Goal: Task Accomplishment & Management: Use online tool/utility

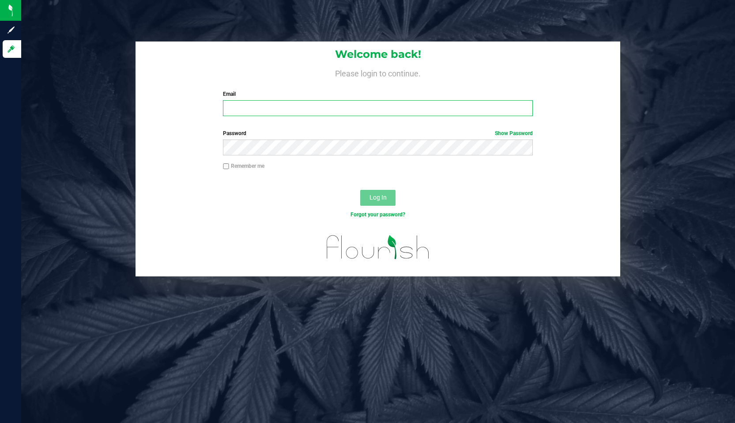
click at [274, 107] on input "Email" at bounding box center [378, 108] width 310 height 16
type input "[EMAIL_ADDRESS][DOMAIN_NAME]"
click at [360, 190] on button "Log In" at bounding box center [377, 198] width 35 height 16
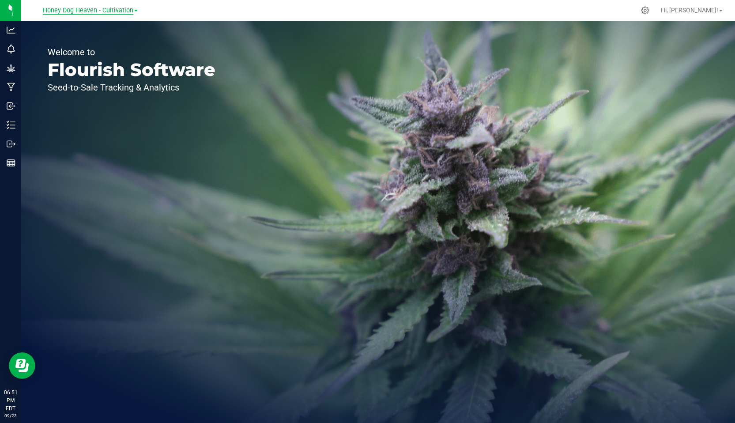
click at [126, 8] on span "Honey Dog Heaven - Cultivation" at bounding box center [88, 11] width 91 height 8
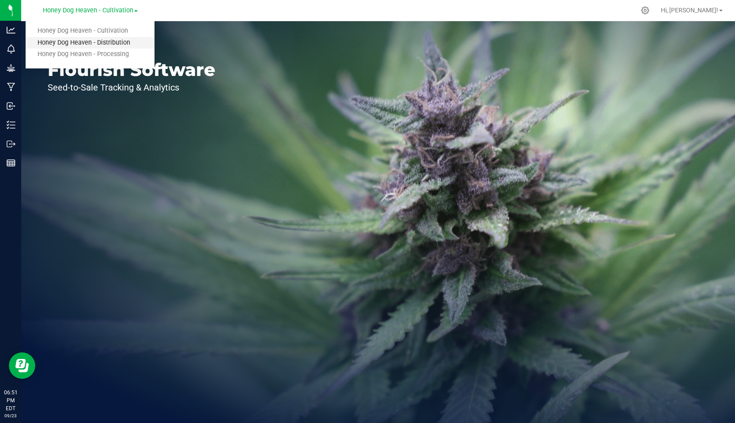
click at [105, 41] on link "Honey Dog Heaven - Distribution" at bounding box center [90, 43] width 129 height 12
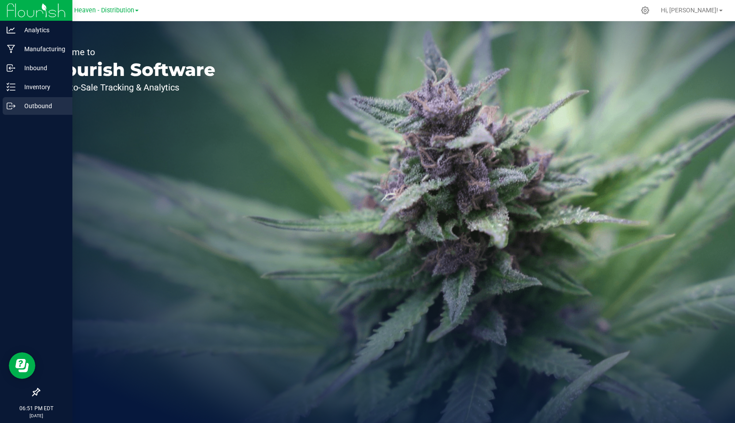
click at [33, 105] on p "Outbound" at bounding box center [41, 106] width 53 height 11
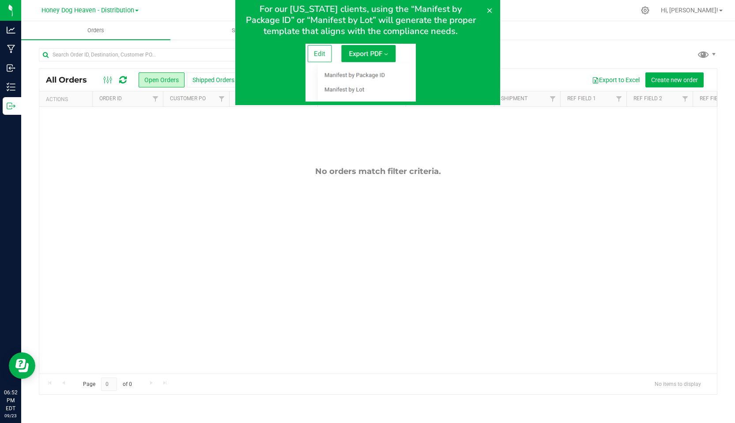
click at [361, 52] on img at bounding box center [360, 73] width 110 height 58
click at [319, 51] on img at bounding box center [360, 73] width 110 height 58
click at [487, 8] on icon at bounding box center [489, 10] width 7 height 7
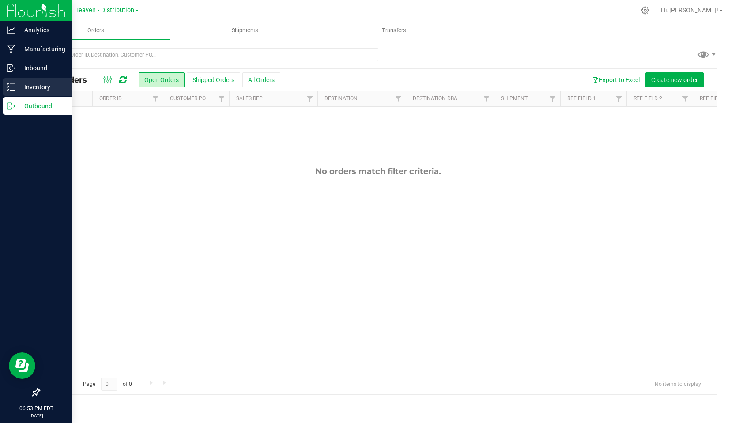
click at [33, 87] on p "Inventory" at bounding box center [41, 87] width 53 height 11
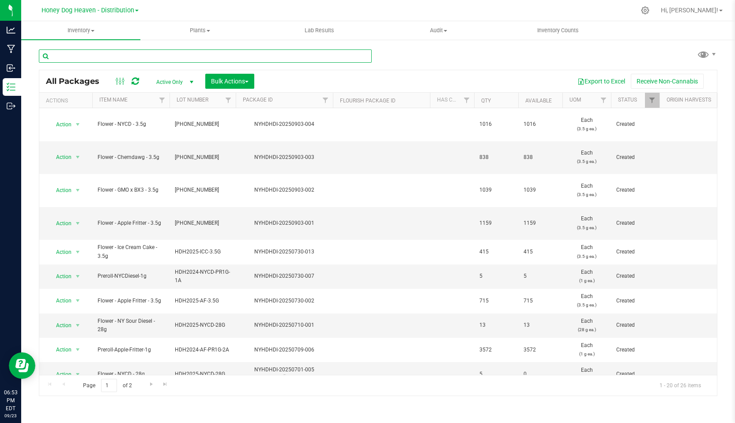
click at [103, 54] on input "text" at bounding box center [205, 55] width 333 height 13
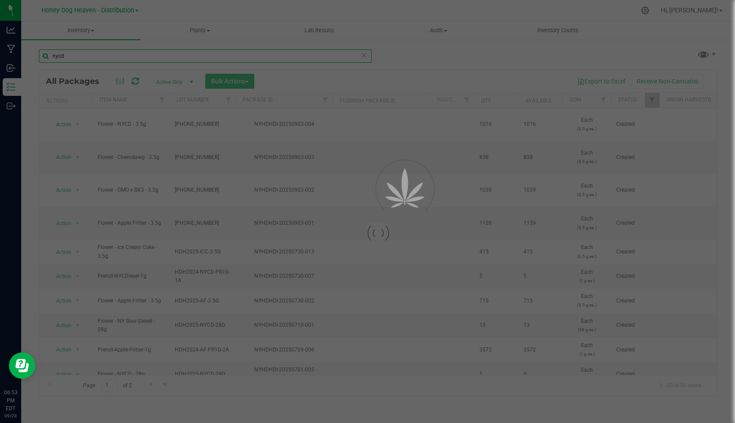
type input "nycd"
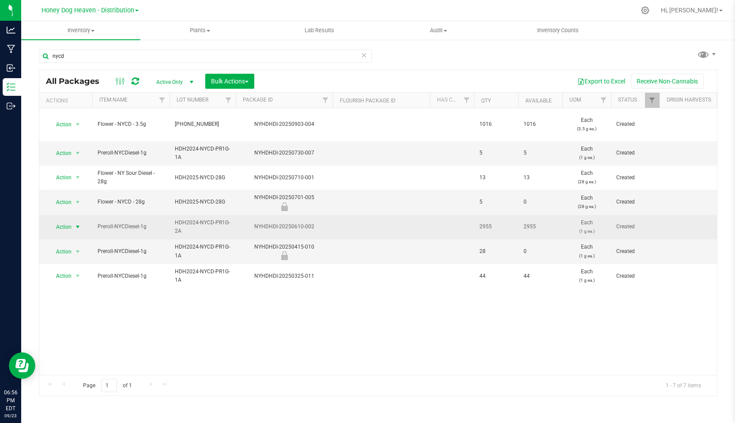
click at [66, 221] on span "Action" at bounding box center [60, 227] width 24 height 12
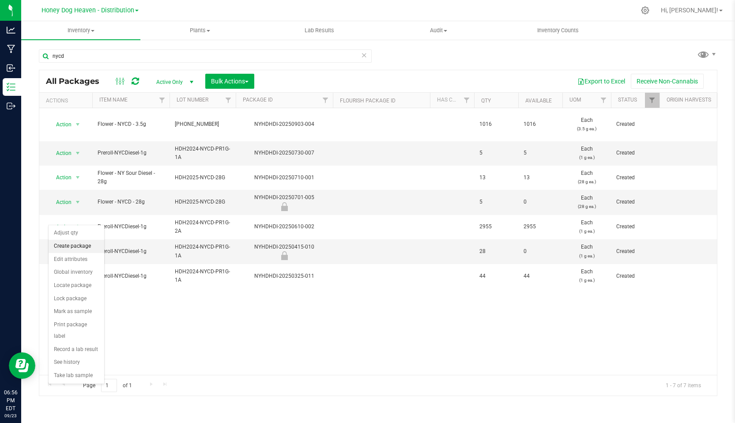
click at [81, 246] on li "Create package" at bounding box center [77, 246] width 56 height 13
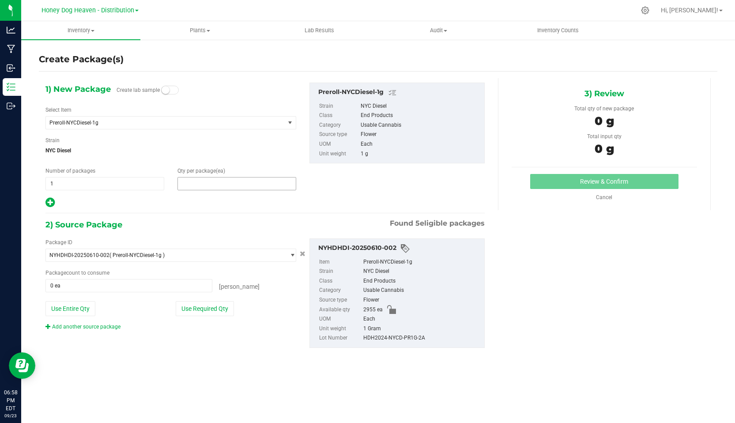
click at [199, 181] on span at bounding box center [237, 183] width 119 height 13
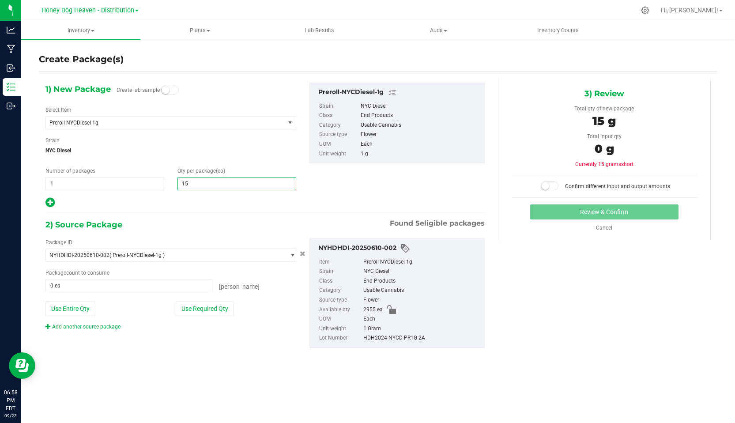
type input "150"
click at [48, 201] on icon at bounding box center [49, 202] width 9 height 11
type input "150"
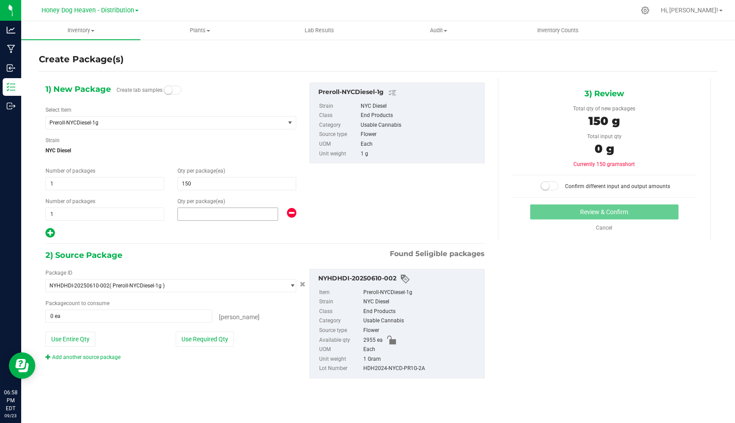
click at [201, 215] on span at bounding box center [228, 214] width 101 height 13
type input "5"
click at [204, 338] on button "Use Required Qty" at bounding box center [205, 339] width 58 height 15
type input "155 ea"
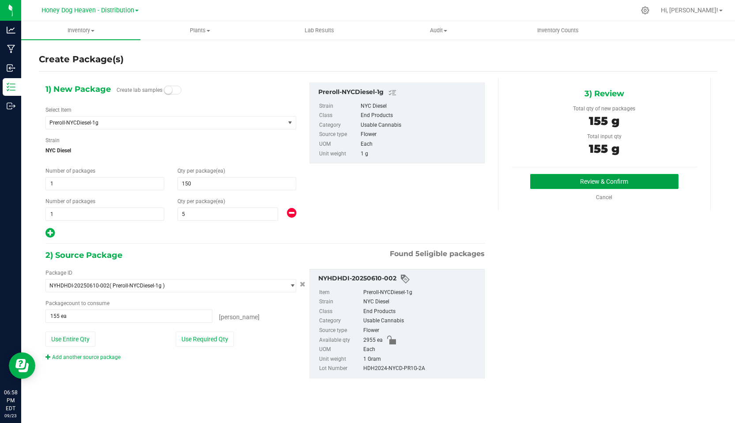
click at [581, 181] on button "Review & Confirm" at bounding box center [604, 181] width 148 height 15
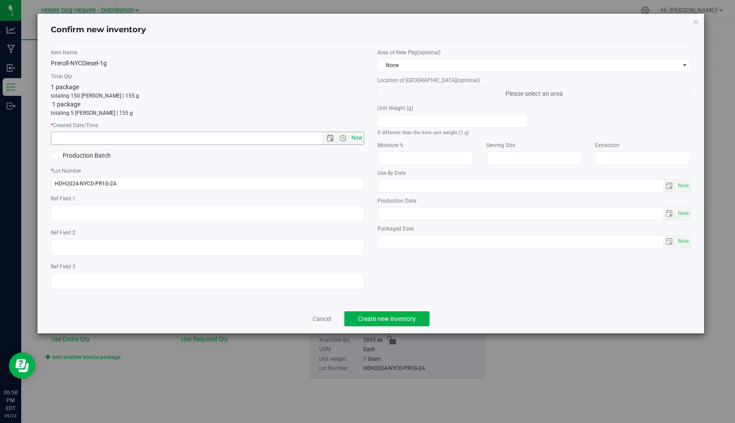
click at [357, 137] on span "Now" at bounding box center [357, 138] width 15 height 13
type input "[DATE] 6:58 PM"
click at [357, 137] on span "Now" at bounding box center [357, 138] width 15 height 13
click at [395, 316] on span "Create new inventory" at bounding box center [387, 318] width 58 height 7
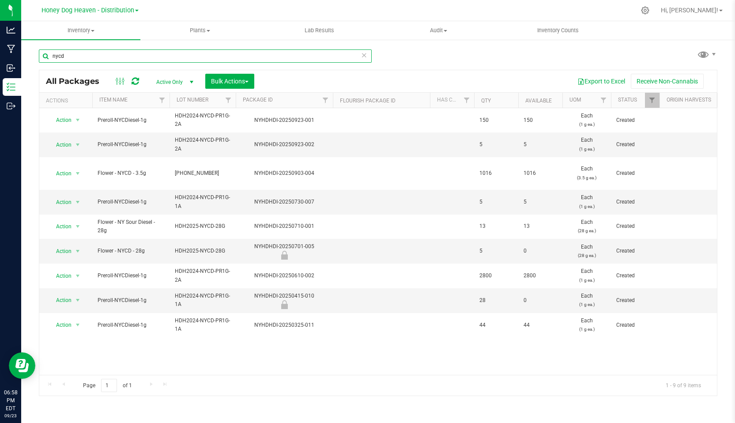
click at [69, 58] on input "nycd" at bounding box center [205, 55] width 333 height 13
type input "n"
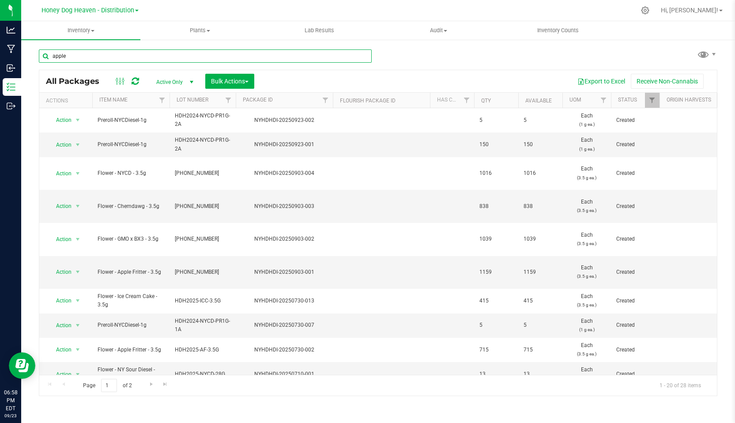
type input "apple"
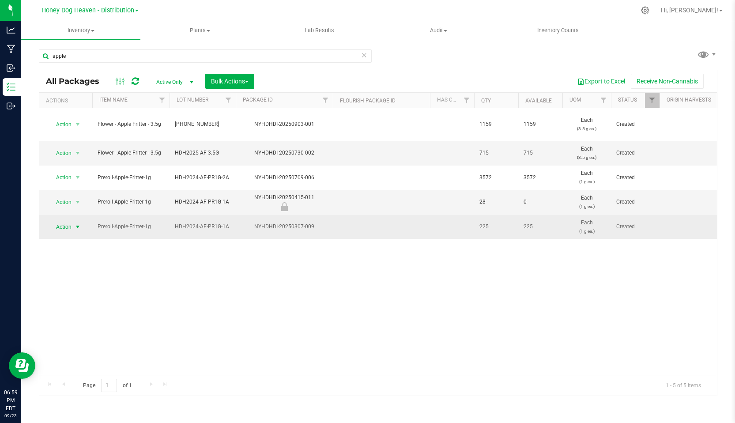
click at [64, 221] on span "Action" at bounding box center [60, 227] width 24 height 12
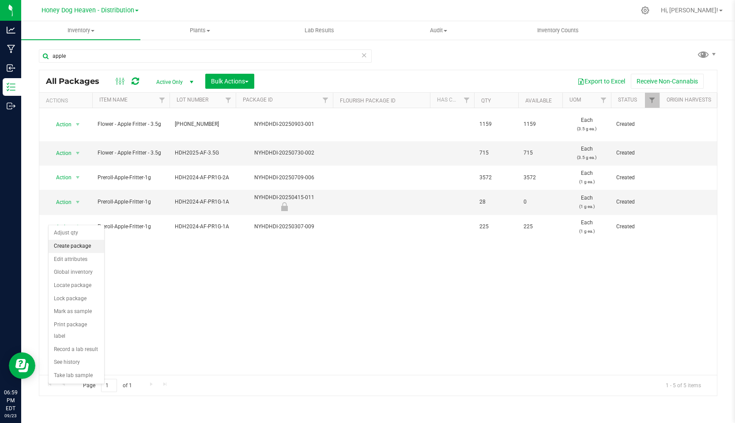
click at [76, 245] on li "Create package" at bounding box center [77, 246] width 56 height 13
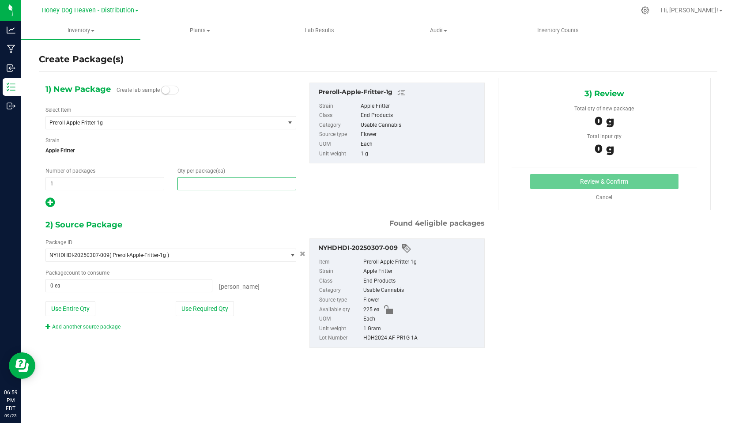
click at [235, 185] on span at bounding box center [237, 183] width 119 height 13
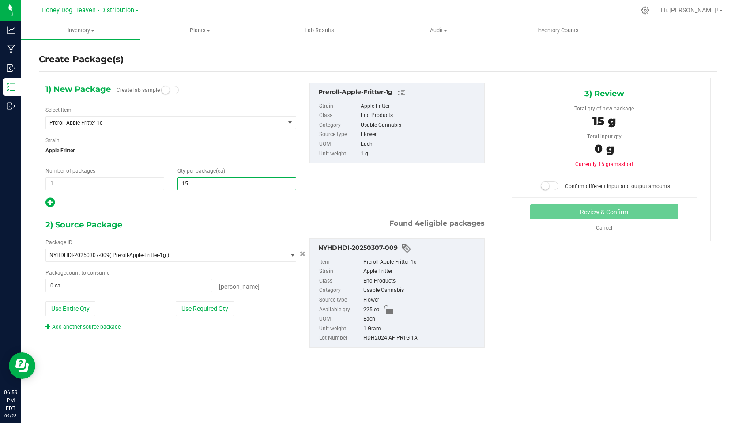
type input "150"
click at [221, 314] on button "Use Required Qty" at bounding box center [205, 308] width 58 height 15
type input "150 ea"
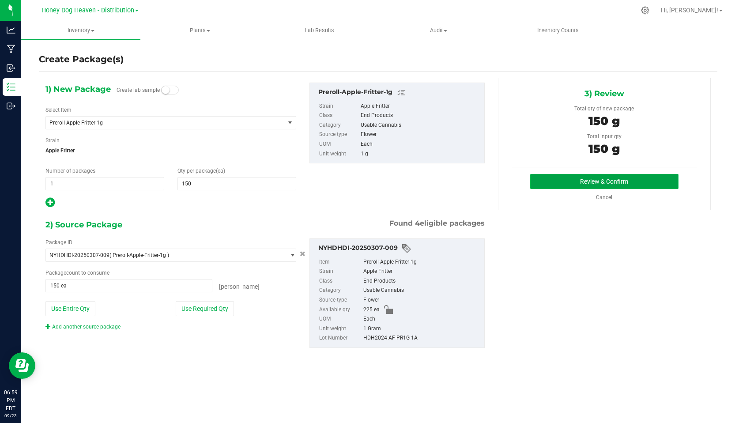
click at [579, 176] on button "Review & Confirm" at bounding box center [604, 181] width 148 height 15
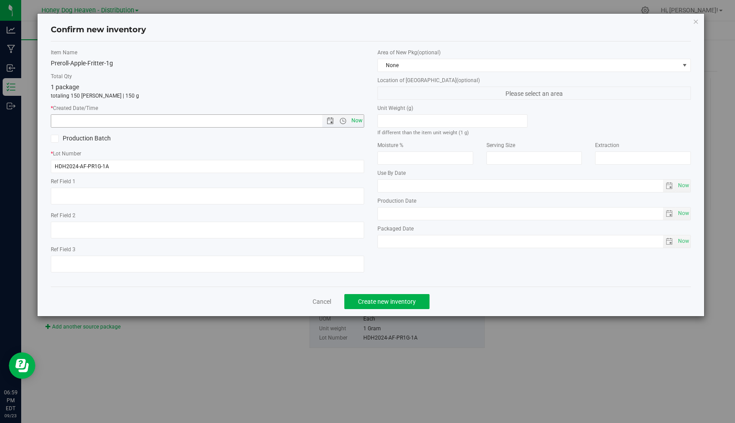
click at [358, 116] on span "Now" at bounding box center [357, 120] width 15 height 13
type input "[DATE] 6:59 PM"
click at [387, 299] on span "Create new inventory" at bounding box center [387, 301] width 58 height 7
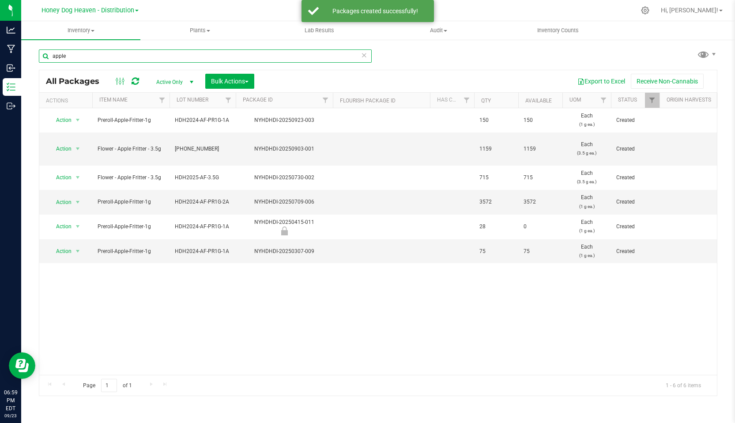
click at [110, 59] on input "apple" at bounding box center [205, 55] width 333 height 13
type input "a"
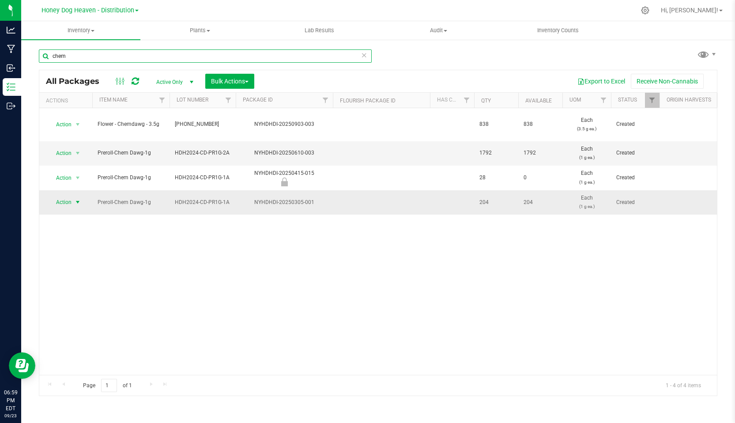
type input "chem"
click at [62, 196] on span "Action" at bounding box center [60, 202] width 24 height 12
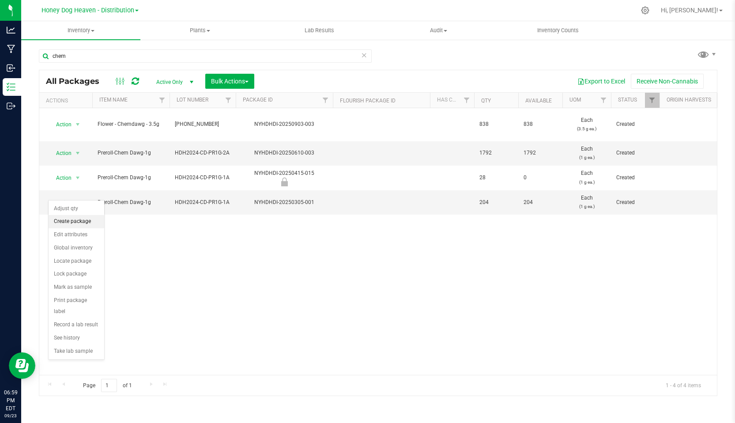
click at [73, 221] on li "Create package" at bounding box center [77, 221] width 56 height 13
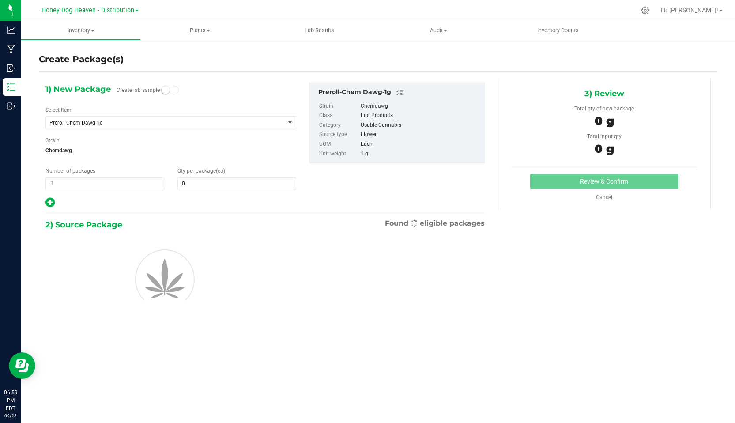
type input "0"
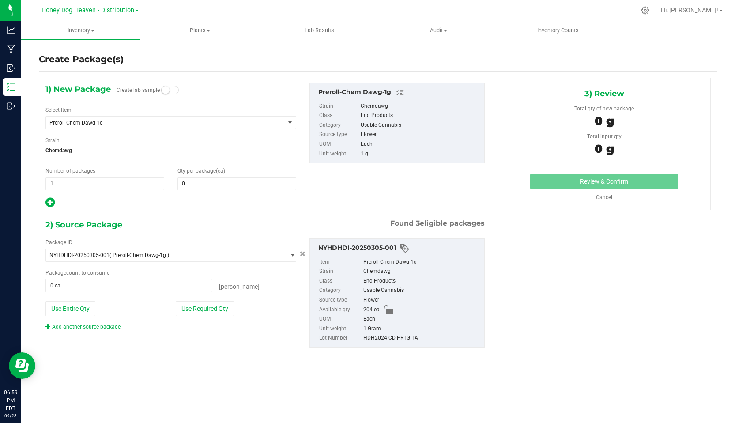
click at [210, 177] on div "Qty per package (ea) 0 0" at bounding box center [237, 178] width 132 height 23
click at [207, 185] on span at bounding box center [237, 183] width 119 height 13
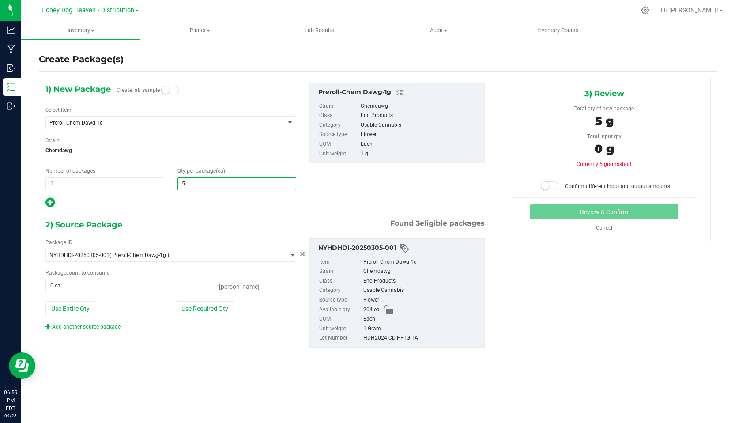
type input "50"
click at [219, 308] on button "Use Required Qty" at bounding box center [205, 308] width 58 height 15
type input "50 ea"
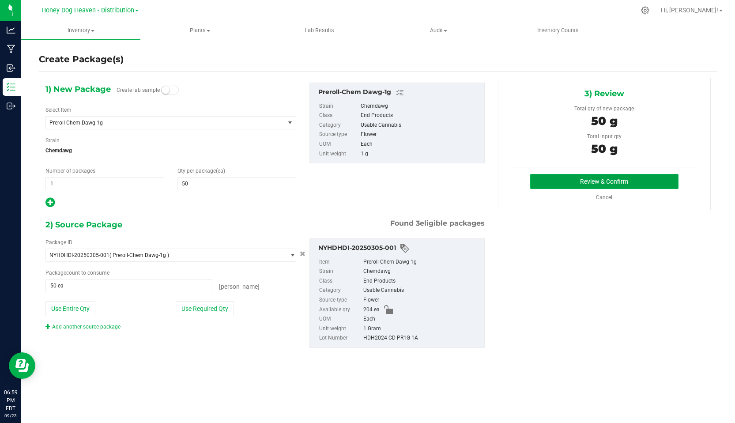
click at [551, 181] on button "Review & Confirm" at bounding box center [604, 181] width 148 height 15
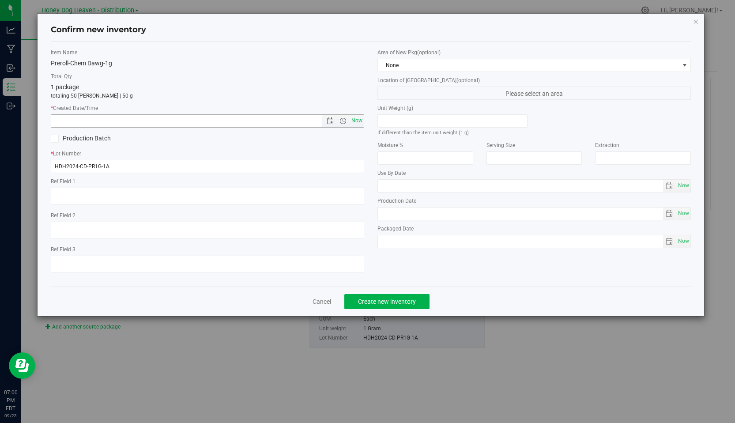
click at [356, 124] on span "Now" at bounding box center [357, 120] width 15 height 13
type input "[DATE] 7:00 PM"
click at [359, 119] on span "Now" at bounding box center [357, 120] width 15 height 13
click at [388, 299] on span "Create new inventory" at bounding box center [387, 301] width 58 height 7
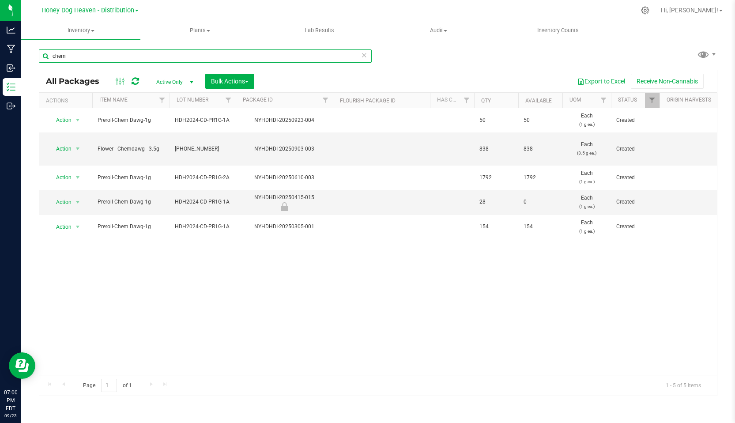
click at [83, 55] on input "chem" at bounding box center [205, 55] width 333 height 13
type input "c"
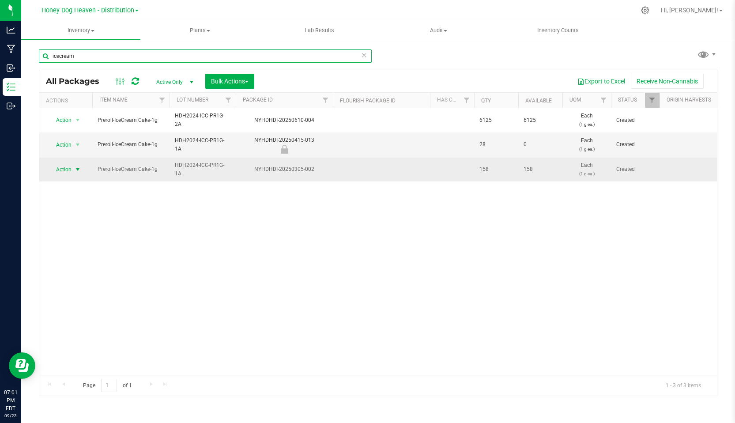
type input "icecream"
click at [67, 167] on span "Action" at bounding box center [60, 169] width 24 height 12
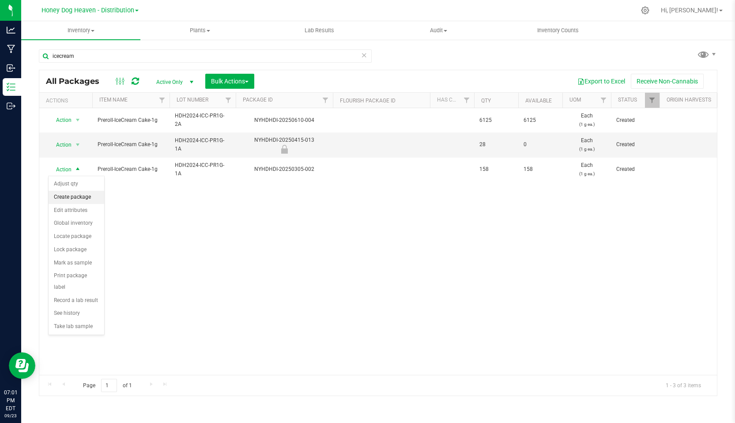
click at [76, 198] on li "Create package" at bounding box center [77, 197] width 56 height 13
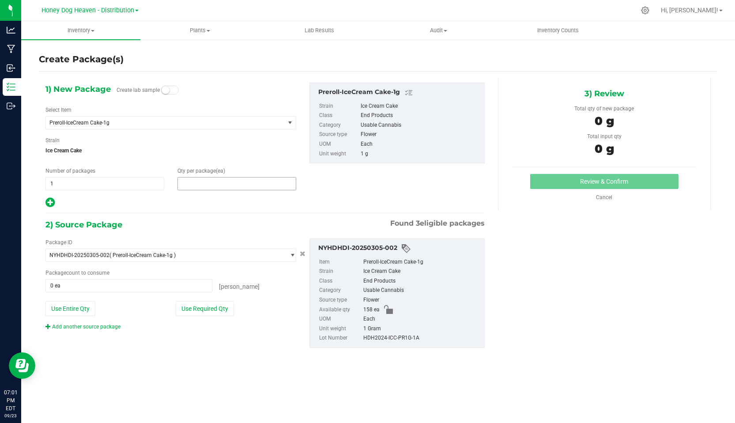
click at [188, 183] on span at bounding box center [237, 183] width 119 height 13
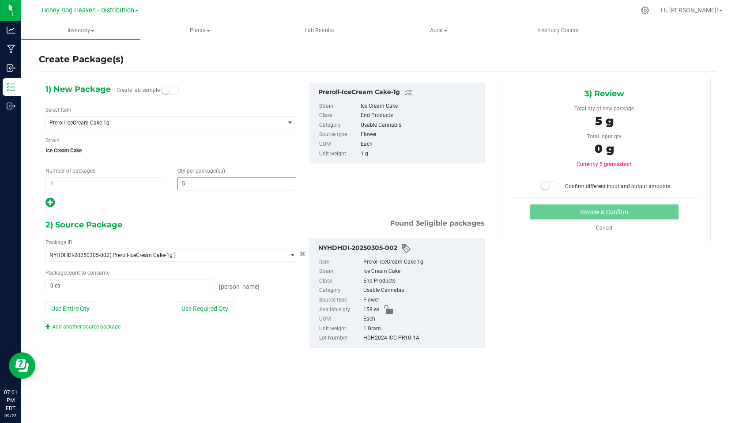
type input "50"
click at [208, 307] on button "Use Required Qty" at bounding box center [205, 308] width 58 height 15
type input "50 ea"
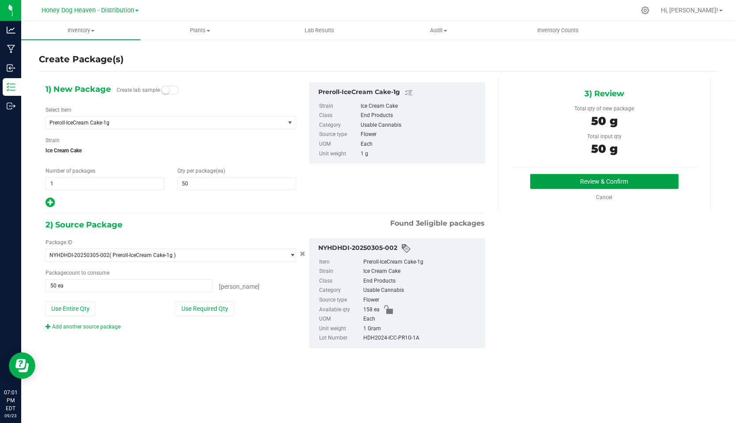
click at [608, 180] on button "Review & Confirm" at bounding box center [604, 181] width 148 height 15
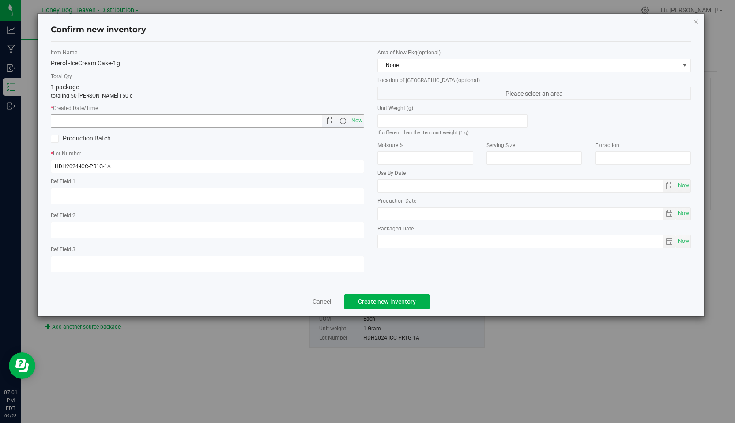
click at [364, 123] on span "Now" at bounding box center [208, 120] width 314 height 13
click at [358, 121] on span "Now" at bounding box center [357, 120] width 15 height 13
type input "[DATE] 7:01 PM"
click at [387, 304] on span "Create new inventory" at bounding box center [387, 301] width 58 height 7
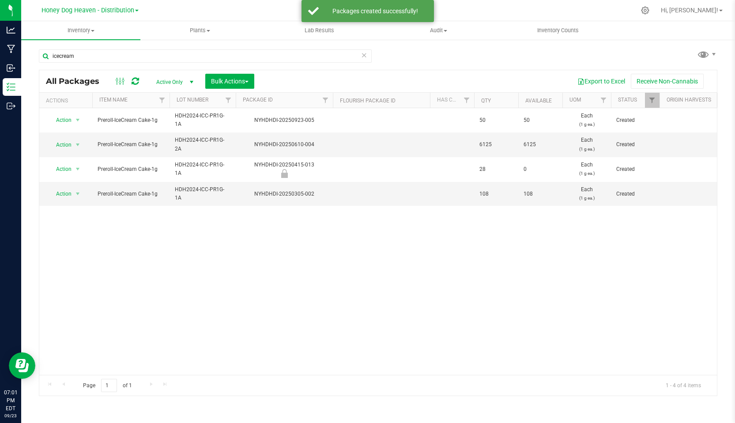
click at [364, 56] on icon at bounding box center [364, 54] width 6 height 11
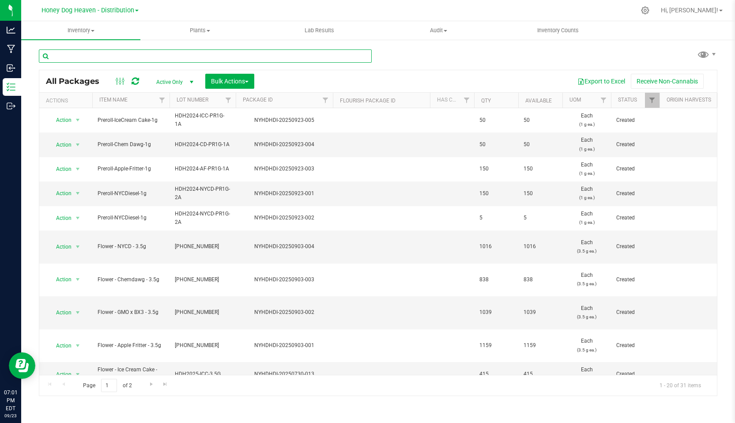
click at [255, 54] on input "text" at bounding box center [205, 55] width 333 height 13
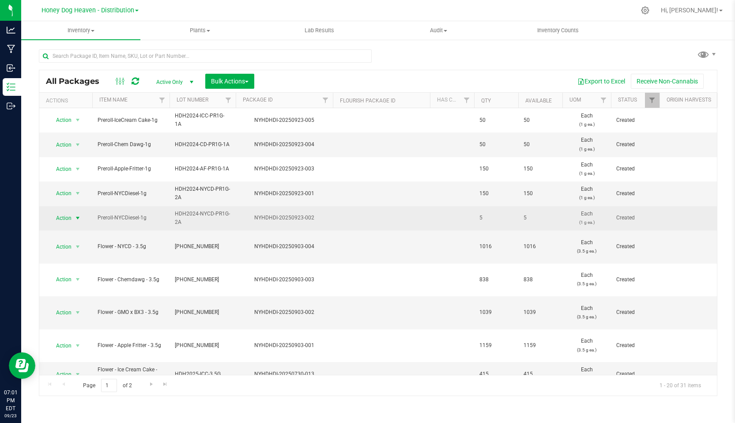
click at [54, 218] on span "Action" at bounding box center [60, 218] width 24 height 12
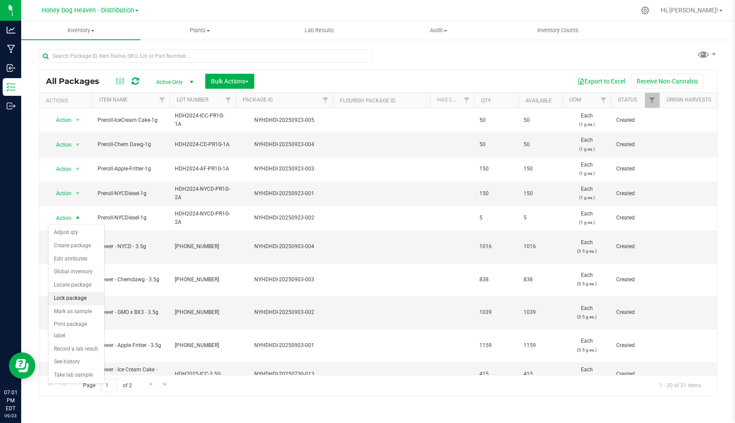
click at [79, 295] on li "Lock package" at bounding box center [77, 298] width 56 height 13
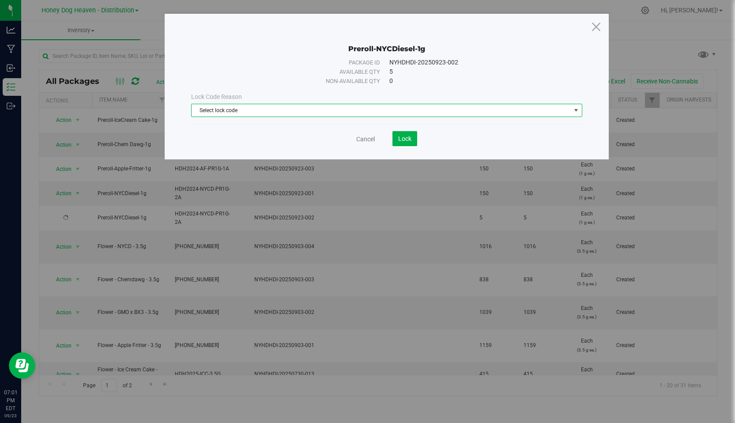
click at [576, 110] on span "select" at bounding box center [576, 110] width 7 height 7
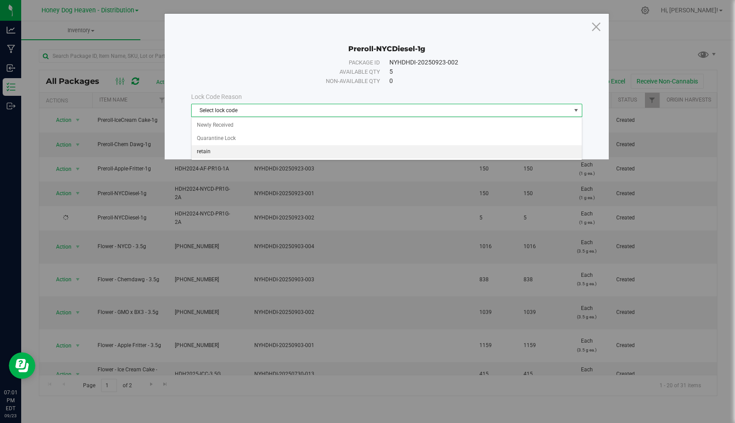
click at [223, 155] on li "retain" at bounding box center [387, 151] width 390 height 13
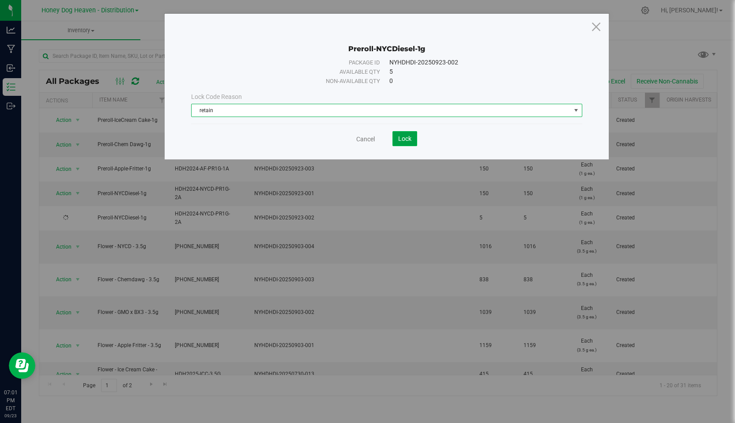
click at [406, 135] on span "Lock" at bounding box center [404, 138] width 13 height 7
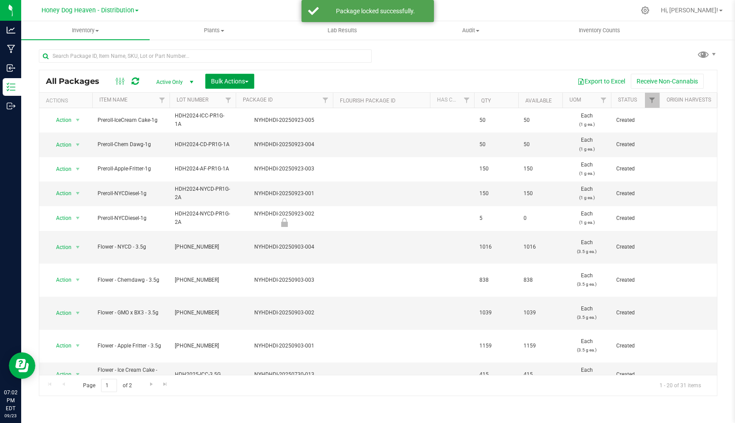
click at [237, 84] on span "Bulk Actions" at bounding box center [230, 81] width 38 height 7
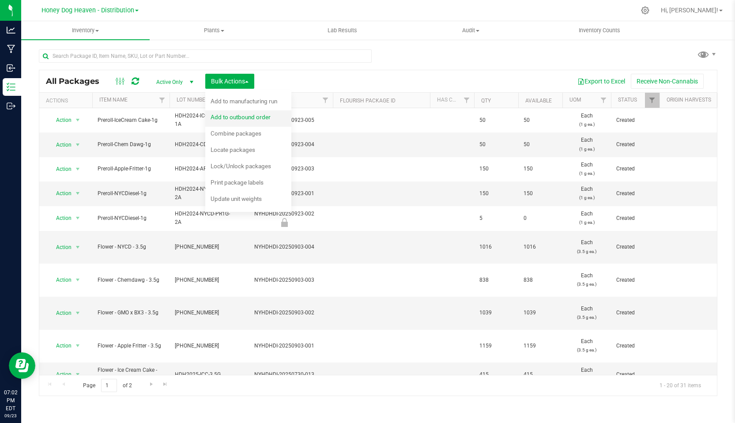
click at [246, 117] on span "Add to outbound order" at bounding box center [241, 117] width 60 height 7
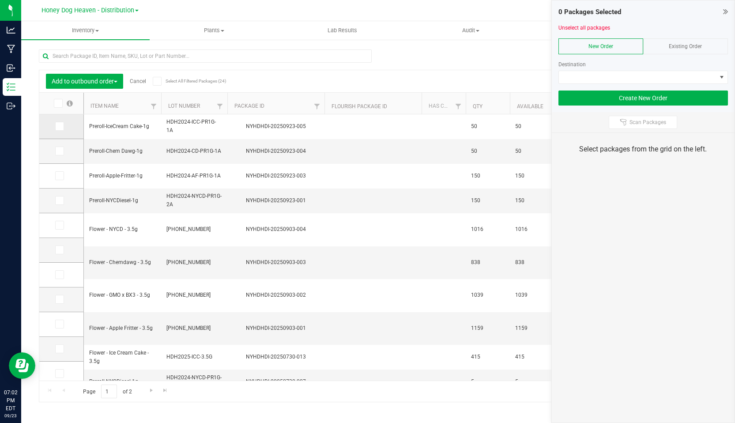
click at [58, 126] on icon at bounding box center [59, 126] width 6 height 0
click at [0, 0] on input "checkbox" at bounding box center [0, 0] width 0 height 0
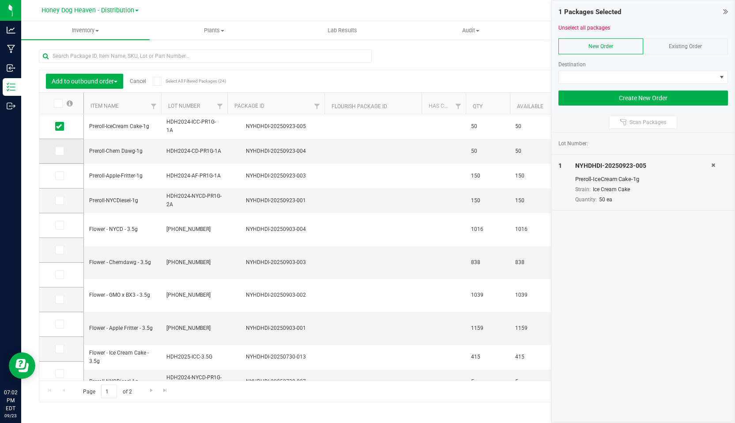
click at [57, 151] on icon at bounding box center [59, 151] width 6 height 0
click at [0, 0] on input "checkbox" at bounding box center [0, 0] width 0 height 0
click at [59, 176] on icon at bounding box center [59, 176] width 6 height 0
click at [0, 0] on input "checkbox" at bounding box center [0, 0] width 0 height 0
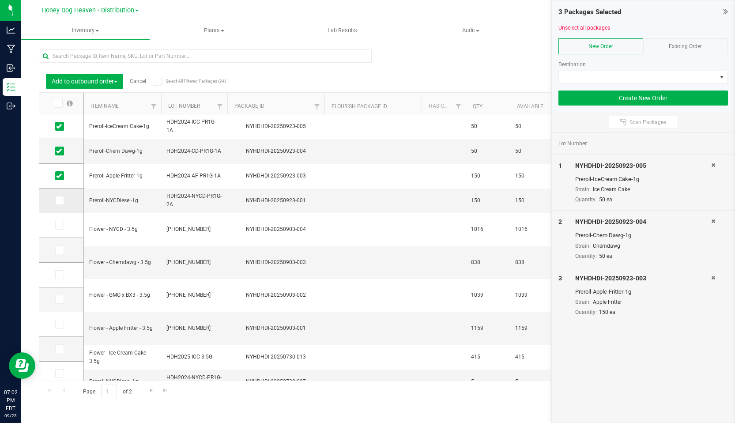
click at [59, 201] on icon at bounding box center [59, 201] width 6 height 0
click at [0, 0] on input "checkbox" at bounding box center [0, 0] width 0 height 0
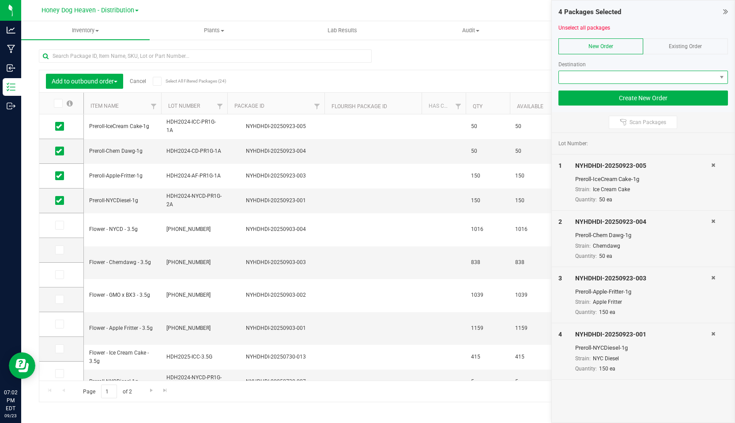
click at [598, 80] on span at bounding box center [638, 77] width 158 height 12
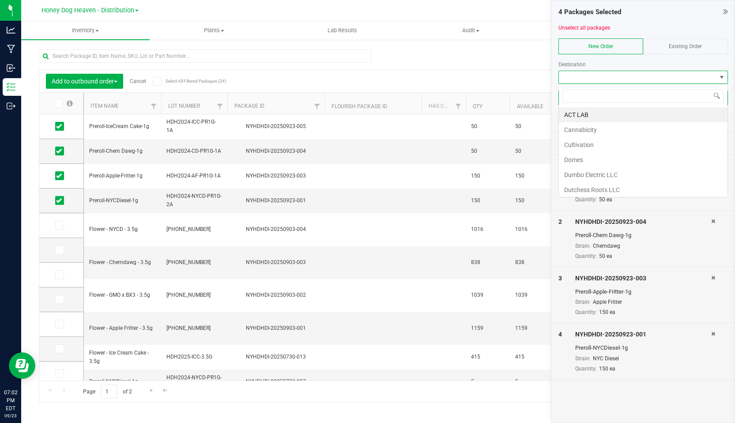
scroll to position [13, 170]
click at [575, 159] on li "Domes" at bounding box center [643, 159] width 169 height 15
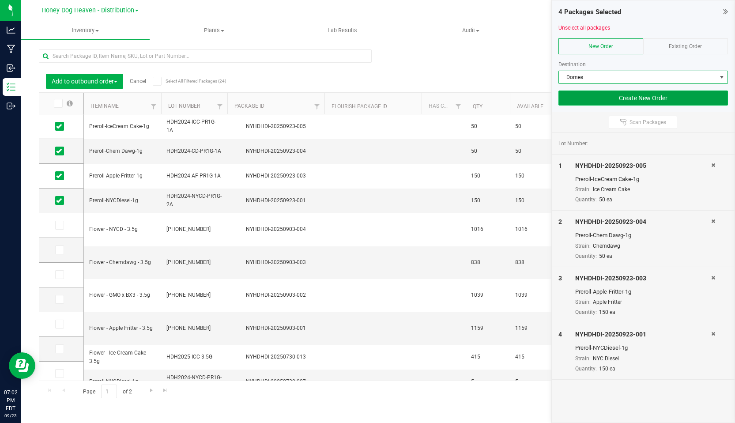
click at [642, 95] on button "Create New Order" at bounding box center [644, 98] width 170 height 15
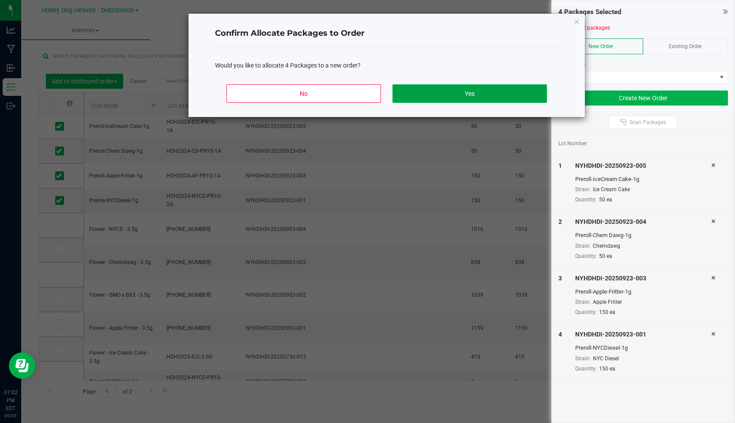
click at [536, 87] on button "Yes" at bounding box center [470, 93] width 155 height 19
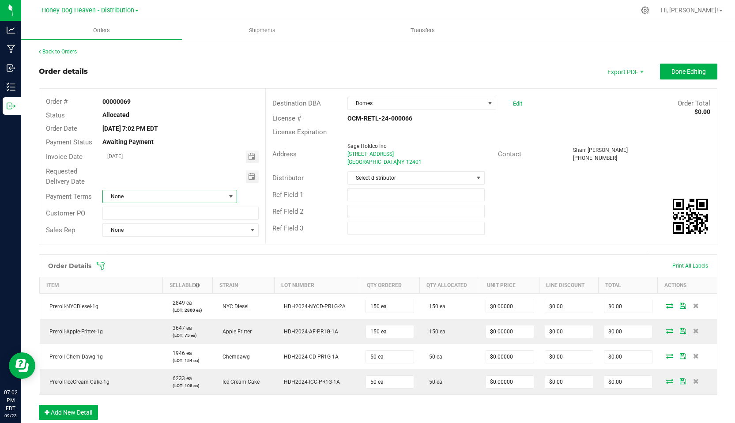
click at [228, 194] on span at bounding box center [230, 196] width 7 height 7
click at [186, 276] on li "Net 30" at bounding box center [170, 276] width 134 height 15
click at [254, 228] on span at bounding box center [252, 230] width 7 height 7
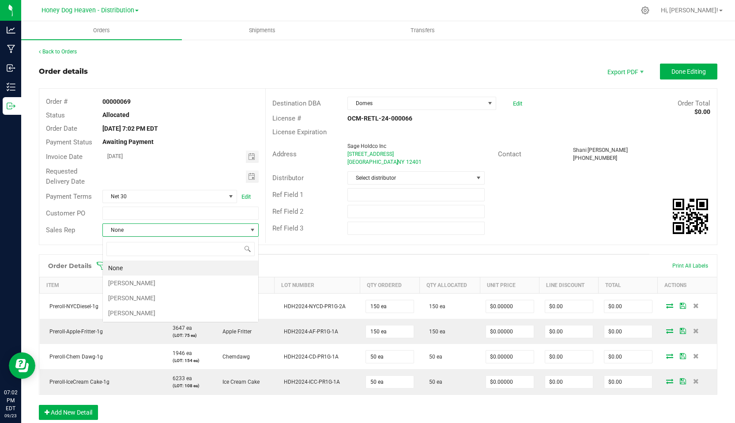
scroll to position [13, 156]
click at [146, 314] on li "[PERSON_NAME]" at bounding box center [180, 313] width 155 height 15
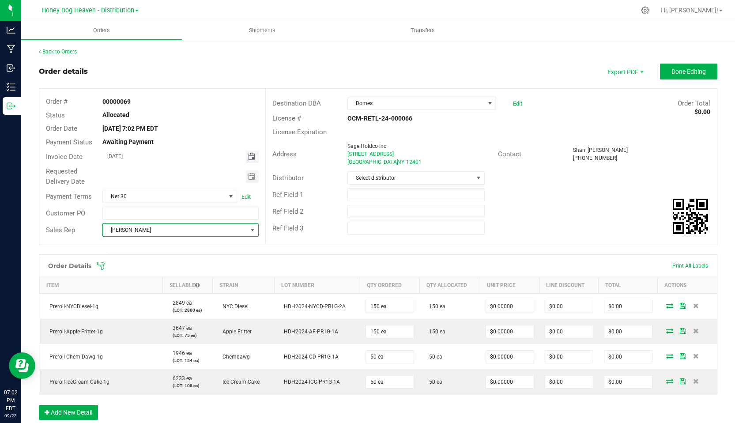
click at [253, 155] on span "Toggle calendar" at bounding box center [251, 156] width 7 height 7
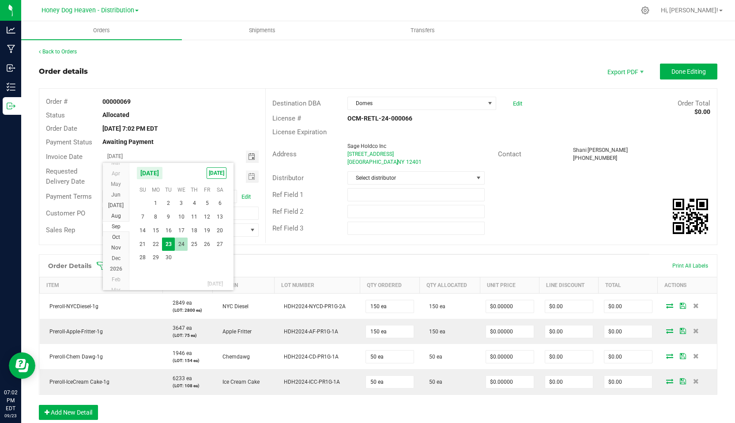
click at [179, 242] on span "24" at bounding box center [181, 245] width 13 height 14
type input "[DATE]"
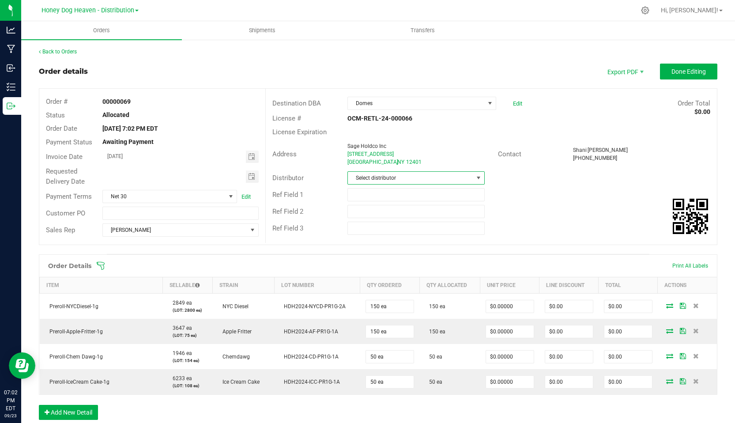
click at [480, 176] on span at bounding box center [478, 177] width 7 height 7
click at [428, 246] on li "Honey Dog Heaven - Distribution" at bounding box center [416, 246] width 136 height 15
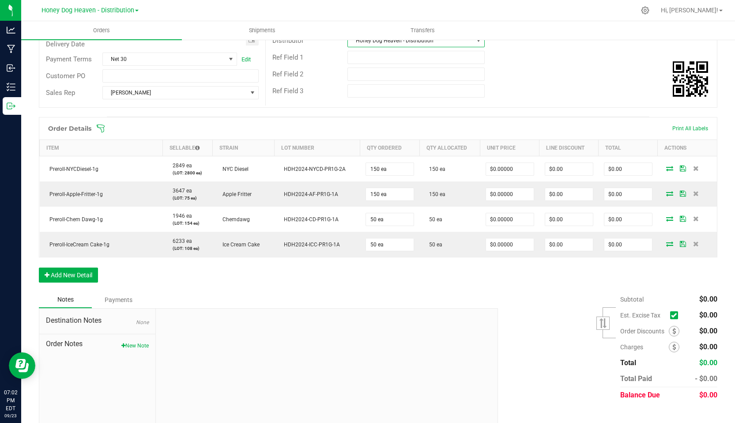
scroll to position [151, 0]
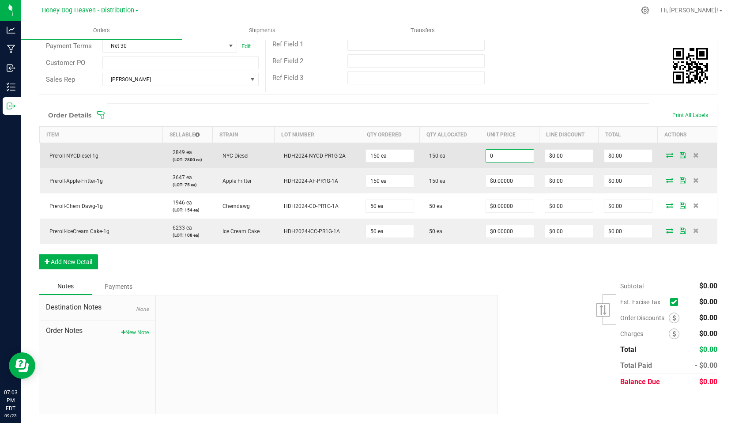
click at [509, 156] on input "0" at bounding box center [510, 156] width 48 height 12
type input "$3.00000"
type input "0"
type input "$450.00"
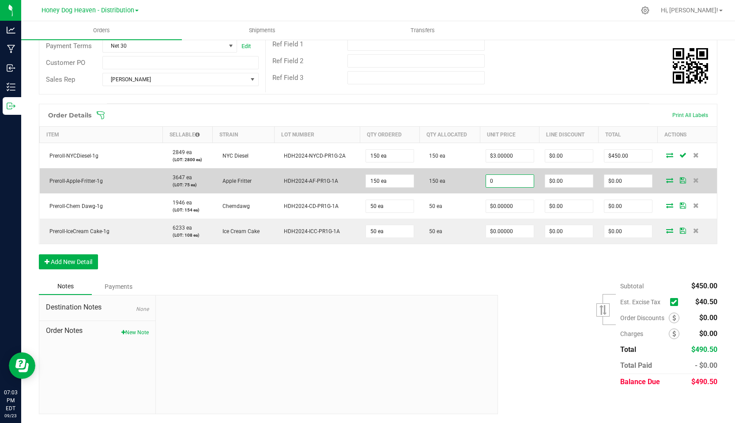
click at [512, 182] on input "0" at bounding box center [510, 181] width 48 height 12
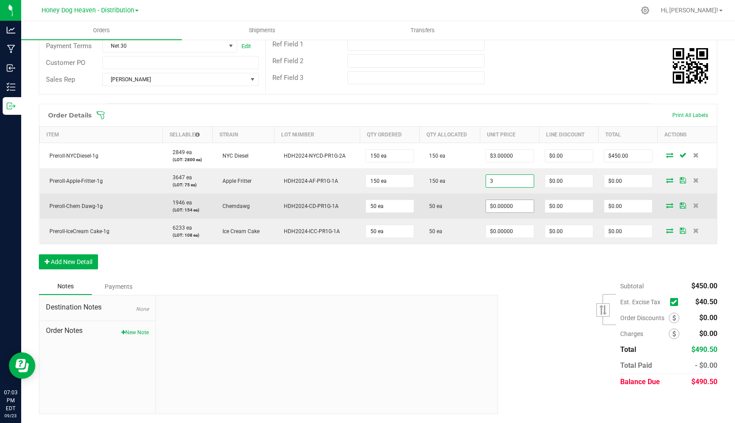
type input "$3.00000"
type input "$450.00"
click at [512, 208] on input "0" at bounding box center [510, 206] width 48 height 12
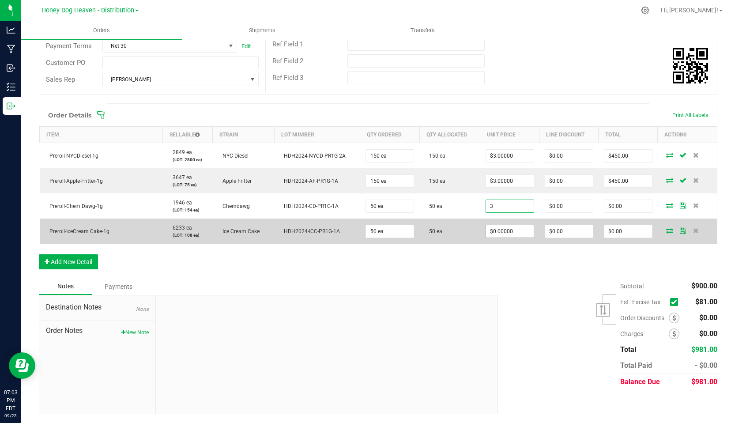
type input "$3.00000"
type input "$150.00"
click at [513, 235] on input "0" at bounding box center [510, 231] width 48 height 12
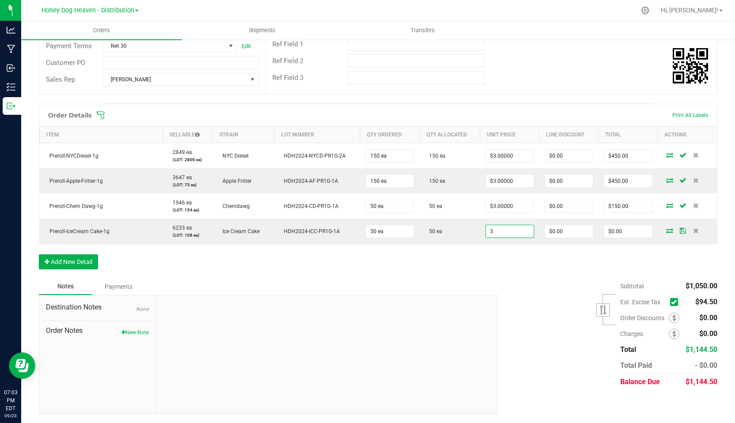
type input "$3.00000"
type input "$150.00"
click at [513, 264] on div "Order Details Print All Labels Item Sellable Strain Lot Number Qty Ordered Qty …" at bounding box center [378, 191] width 679 height 174
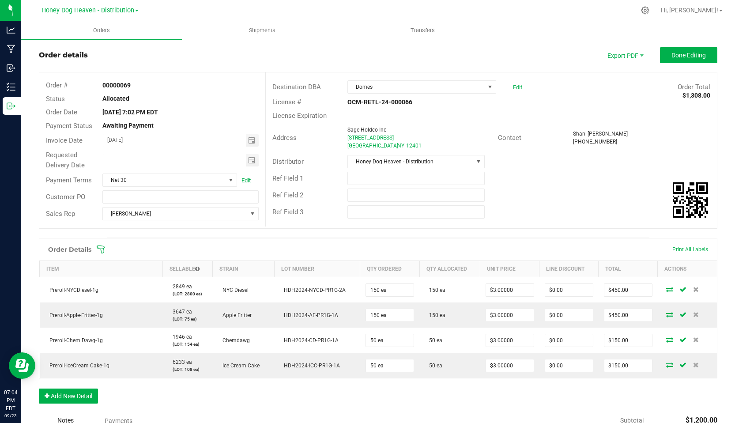
scroll to position [0, 0]
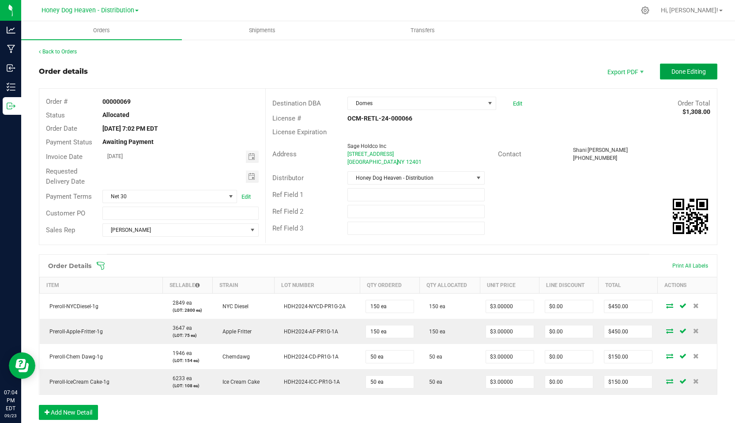
click at [689, 71] on span "Done Editing" at bounding box center [689, 71] width 34 height 7
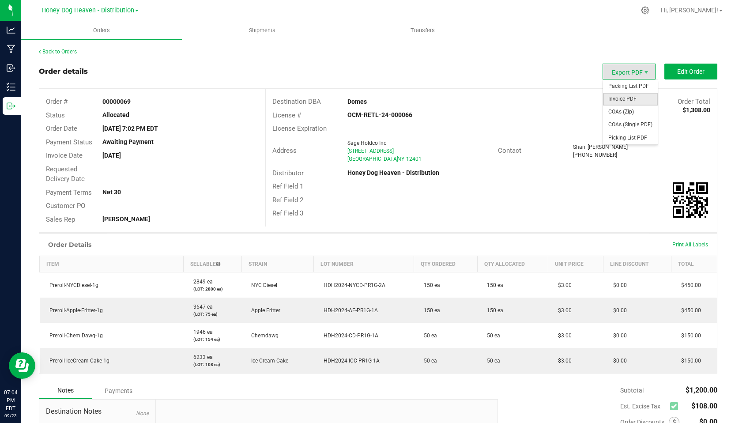
click at [632, 101] on span "Invoice PDF" at bounding box center [630, 99] width 55 height 13
click at [260, 30] on span "Shipments" at bounding box center [262, 31] width 50 height 8
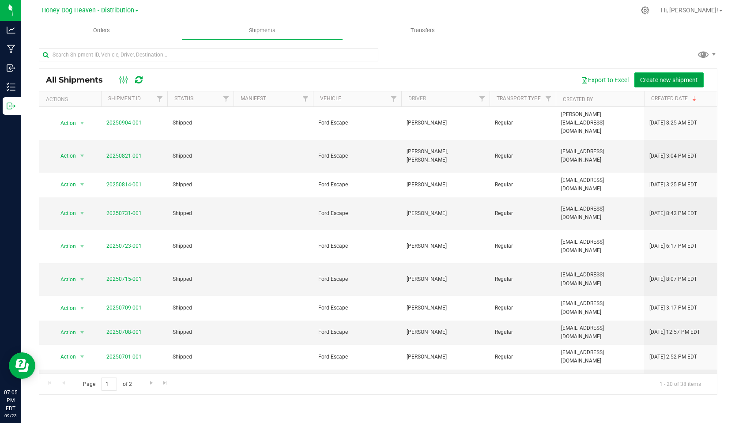
click at [659, 79] on span "Create new shipment" at bounding box center [669, 79] width 58 height 7
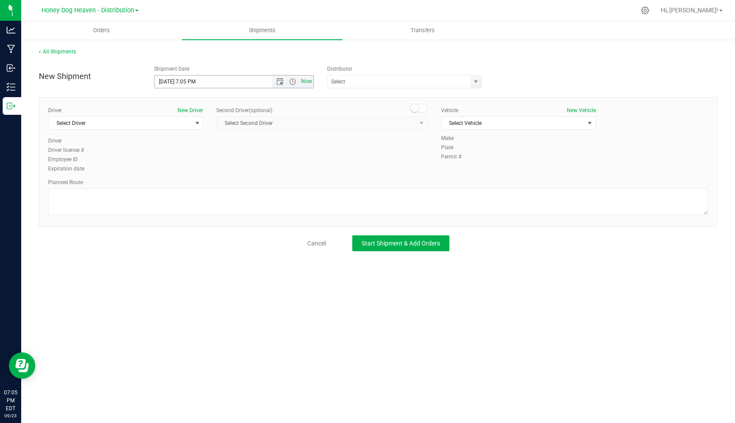
click at [303, 80] on span "Now" at bounding box center [306, 81] width 15 height 13
click at [309, 82] on span "Now" at bounding box center [306, 81] width 15 height 13
click at [308, 82] on span "Now" at bounding box center [306, 81] width 15 height 13
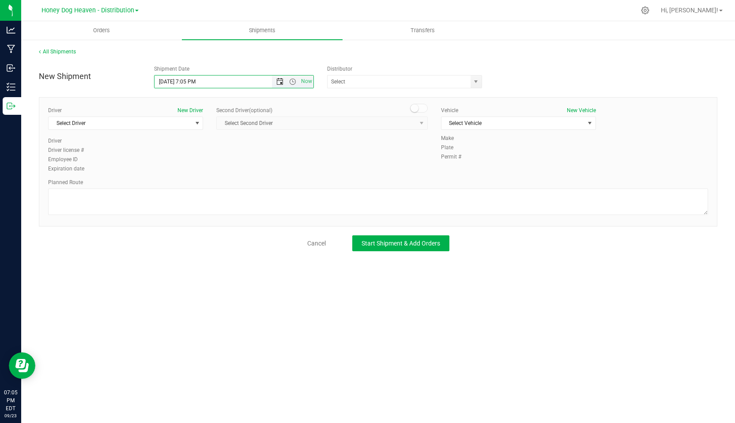
click at [279, 82] on span "Open the date view" at bounding box center [279, 81] width 7 height 7
click at [198, 171] on link "24" at bounding box center [201, 172] width 13 height 14
type input "[DATE] 7:05 PM"
click at [473, 83] on span "select" at bounding box center [476, 81] width 7 height 7
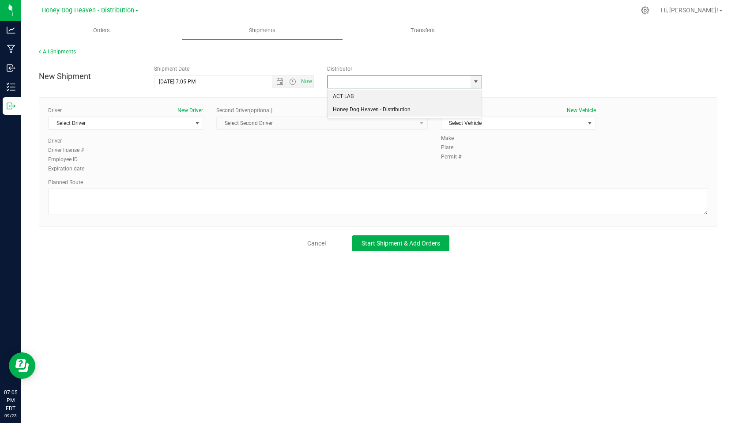
click at [417, 110] on li "Honey Dog Heaven - Distribution" at bounding box center [405, 109] width 154 height 13
type input "Honey Dog Heaven - Distribution"
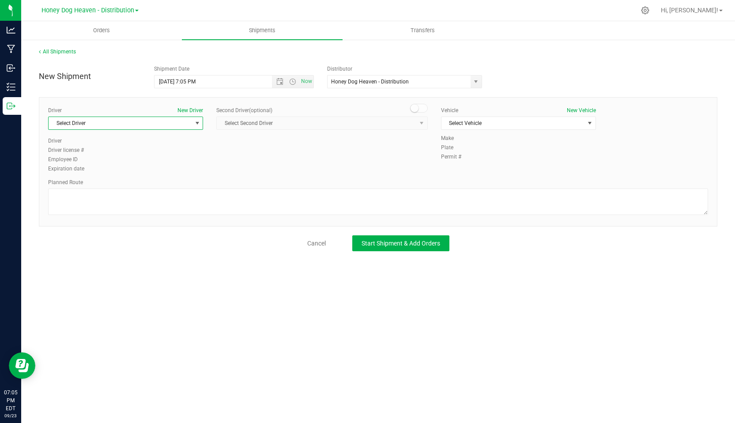
click at [190, 124] on span "Select Driver" at bounding box center [120, 123] width 143 height 12
click at [77, 209] on span "[PERSON_NAME]" at bounding box center [74, 212] width 40 height 11
click at [587, 124] on span "select" at bounding box center [590, 123] width 7 height 7
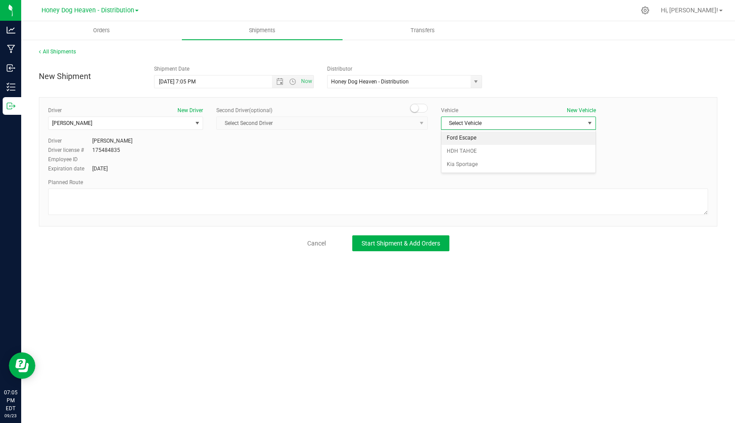
click at [458, 135] on li "Ford Escape" at bounding box center [519, 138] width 154 height 13
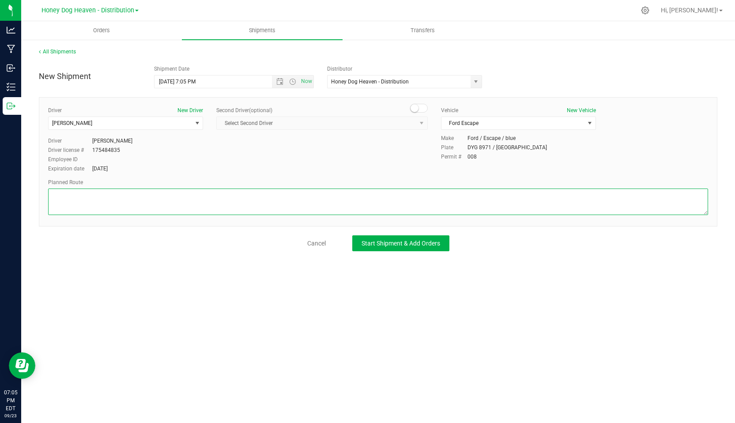
click at [68, 208] on textarea at bounding box center [378, 202] width 660 height 27
type textarea "google maps"
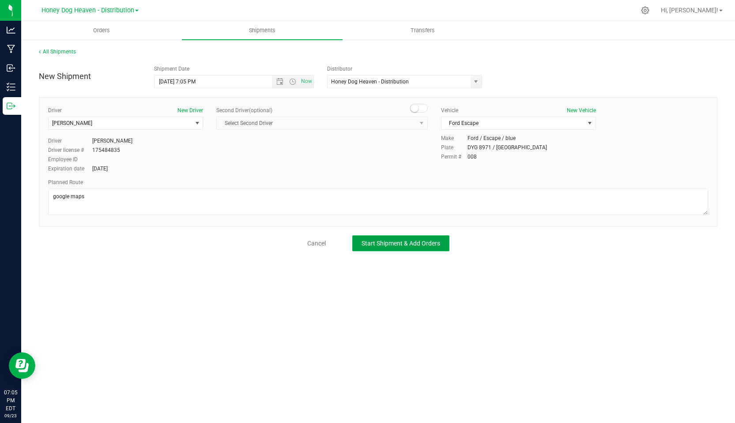
click at [420, 247] on button "Start Shipment & Add Orders" at bounding box center [400, 243] width 97 height 16
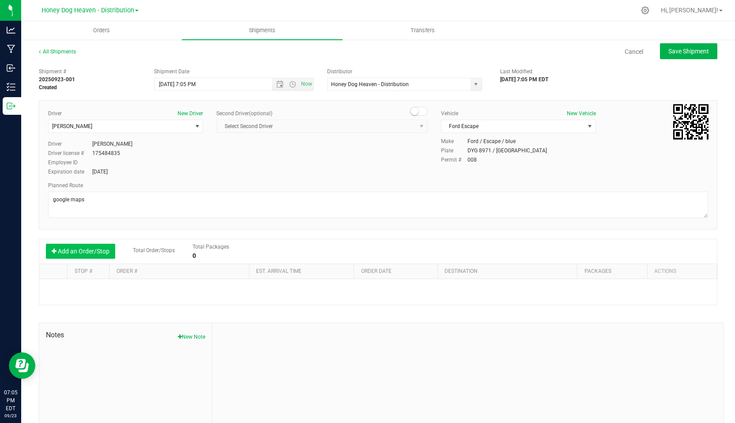
click at [81, 249] on button "Add an Order/Stop" at bounding box center [80, 251] width 69 height 15
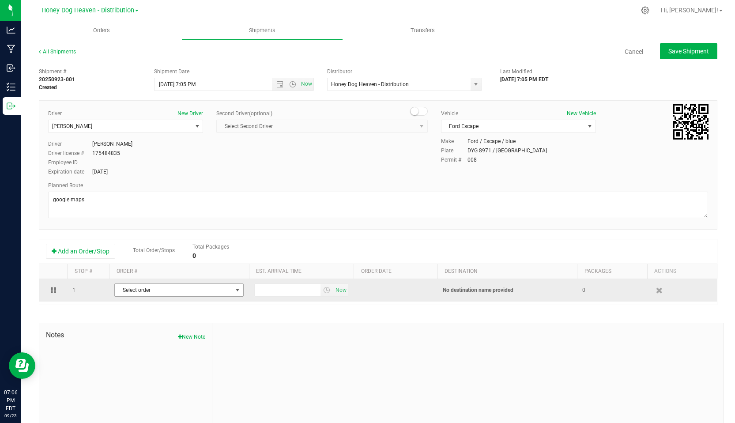
click at [233, 292] on span "select" at bounding box center [237, 290] width 11 height 12
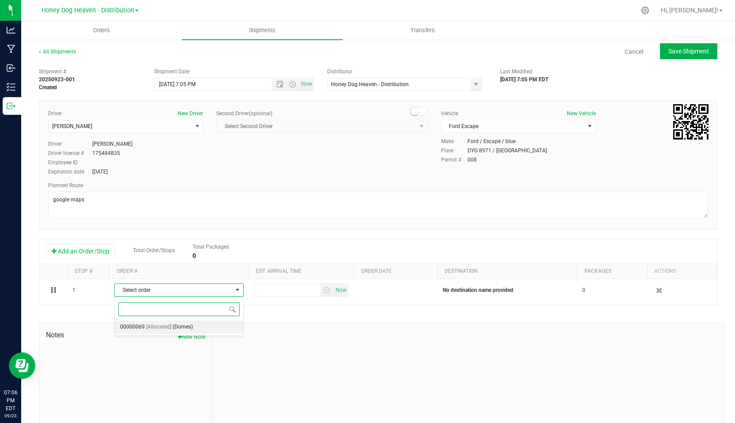
click at [189, 325] on span "(Domes)" at bounding box center [183, 327] width 20 height 11
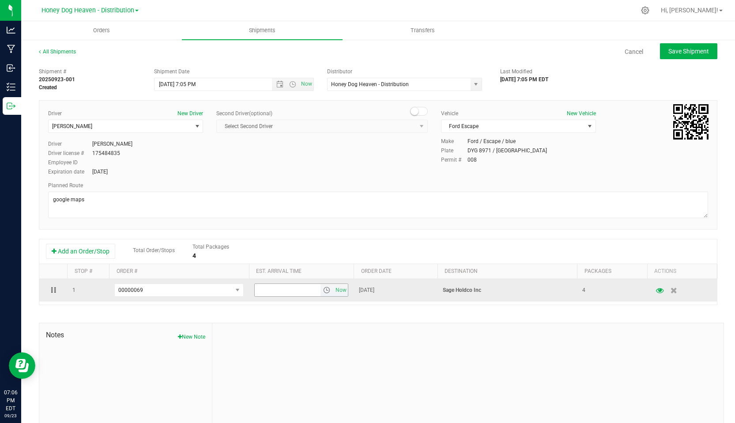
click at [328, 290] on span "select" at bounding box center [326, 290] width 7 height 7
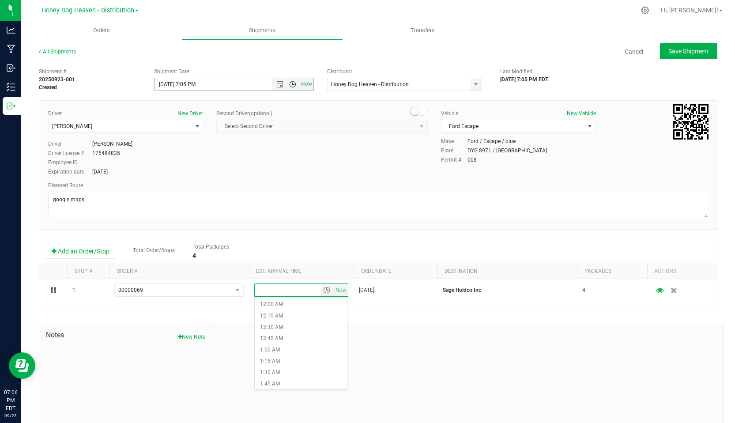
click at [292, 84] on span "Open the time view" at bounding box center [292, 84] width 7 height 7
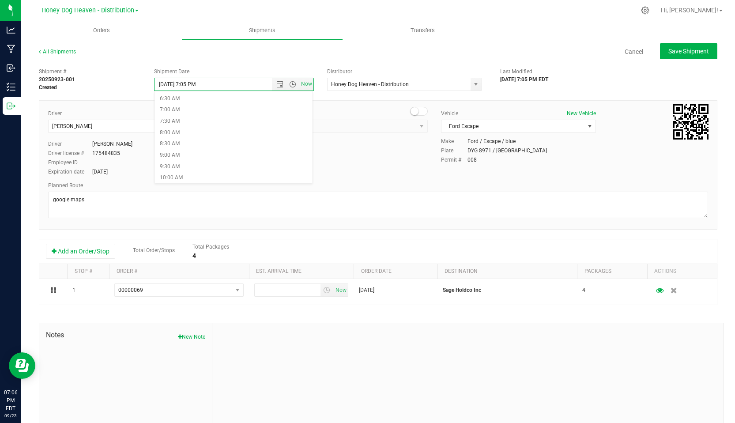
scroll to position [187, 0]
click at [175, 138] on li "10:00 AM" at bounding box center [234, 138] width 158 height 11
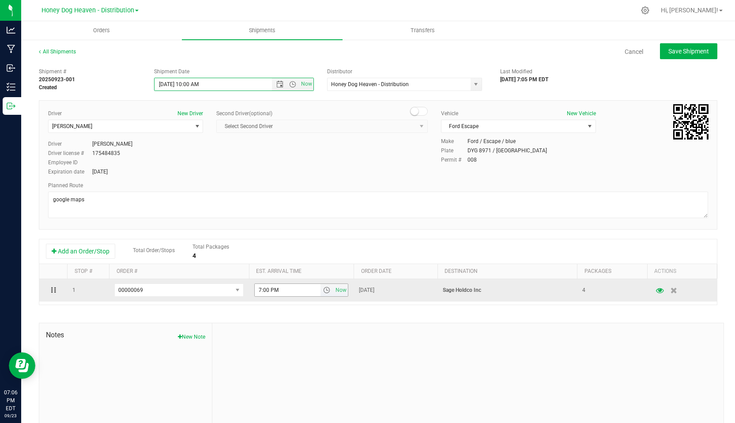
click at [328, 290] on span "select" at bounding box center [326, 290] width 7 height 7
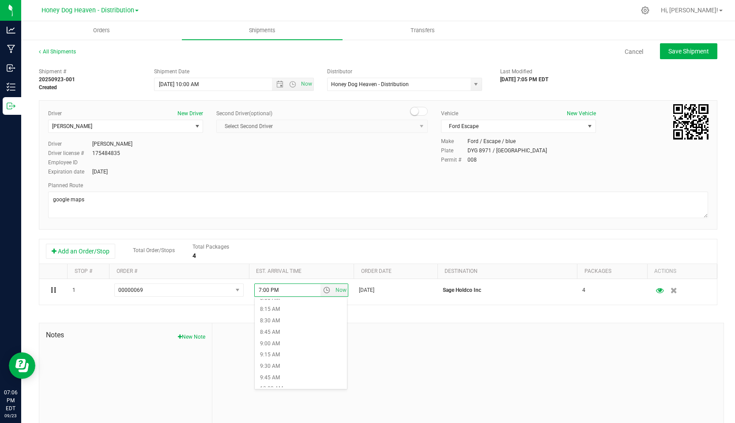
scroll to position [453, 0]
click at [280, 351] on li "11:00 AM" at bounding box center [301, 350] width 92 height 11
click at [403, 339] on div at bounding box center [467, 382] width 511 height 118
click at [691, 49] on span "Save Shipment" at bounding box center [689, 51] width 41 height 7
type input "[DATE] 2:00 PM"
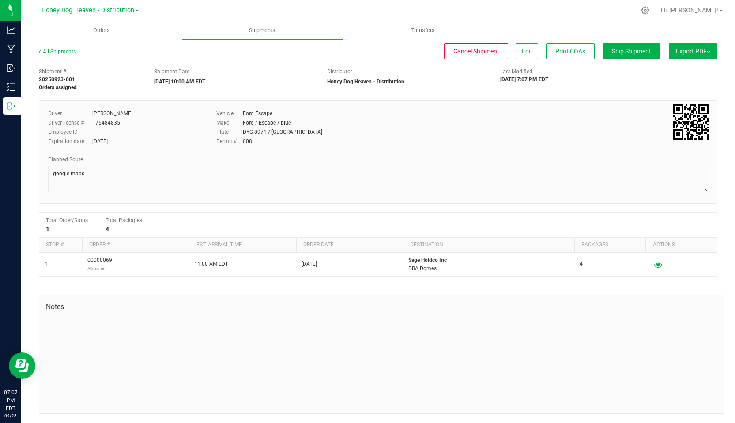
click at [691, 49] on span "Export PDF" at bounding box center [693, 51] width 34 height 7
click at [676, 86] on span "Manifest by Lot" at bounding box center [670, 84] width 37 height 6
click at [700, 49] on span "Export PDF" at bounding box center [693, 51] width 34 height 7
click at [672, 82] on span "Manifest by Lot" at bounding box center [670, 84] width 37 height 6
click at [673, 28] on ul "Orders Shipments Transfers" at bounding box center [388, 30] width 735 height 19
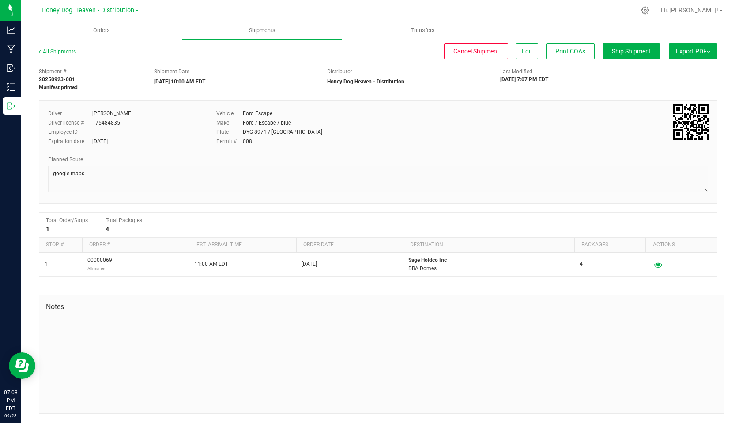
click at [707, 51] on img at bounding box center [709, 52] width 4 height 2
click at [679, 88] on li "Manifest by Lot" at bounding box center [690, 83] width 89 height 13
click at [692, 51] on span "Export PDF" at bounding box center [693, 51] width 34 height 7
click at [679, 84] on span "Manifest by Lot" at bounding box center [670, 84] width 37 height 6
click at [704, 50] on span "Export PDF" at bounding box center [693, 51] width 34 height 7
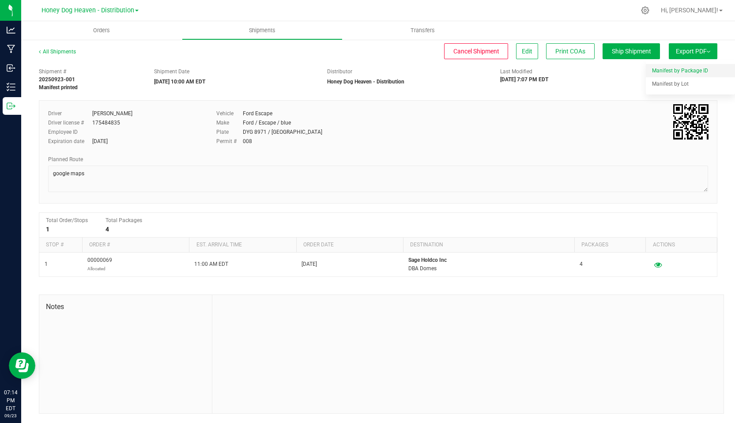
click at [697, 70] on span "Manifest by Package ID" at bounding box center [680, 71] width 56 height 6
click at [690, 48] on span "Export PDF" at bounding box center [693, 51] width 34 height 7
click at [640, 53] on span "Ship Shipment" at bounding box center [631, 51] width 39 height 7
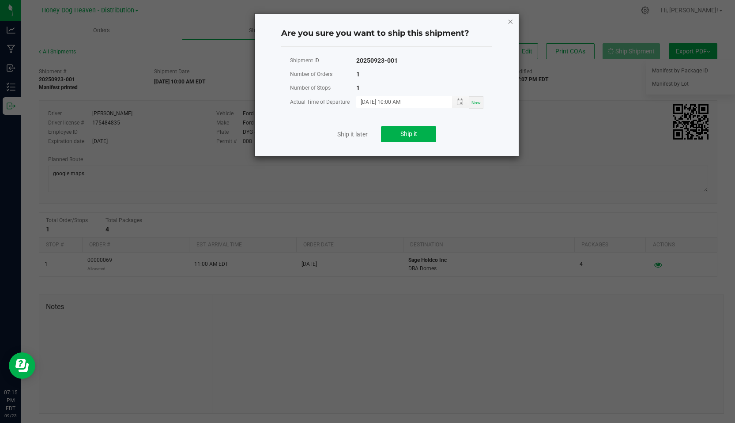
click at [510, 24] on icon "Close" at bounding box center [511, 21] width 6 height 11
